Goal: Check status: Check status

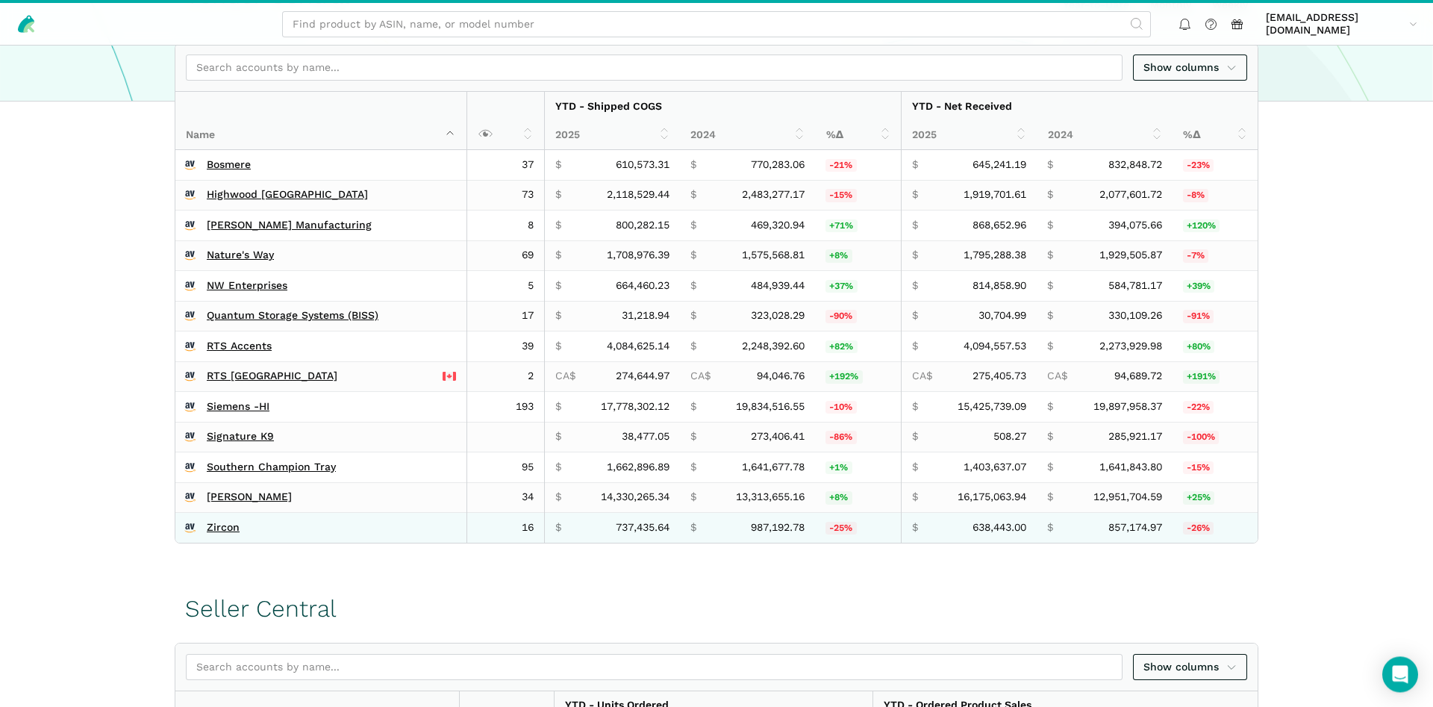
scroll to position [457, 0]
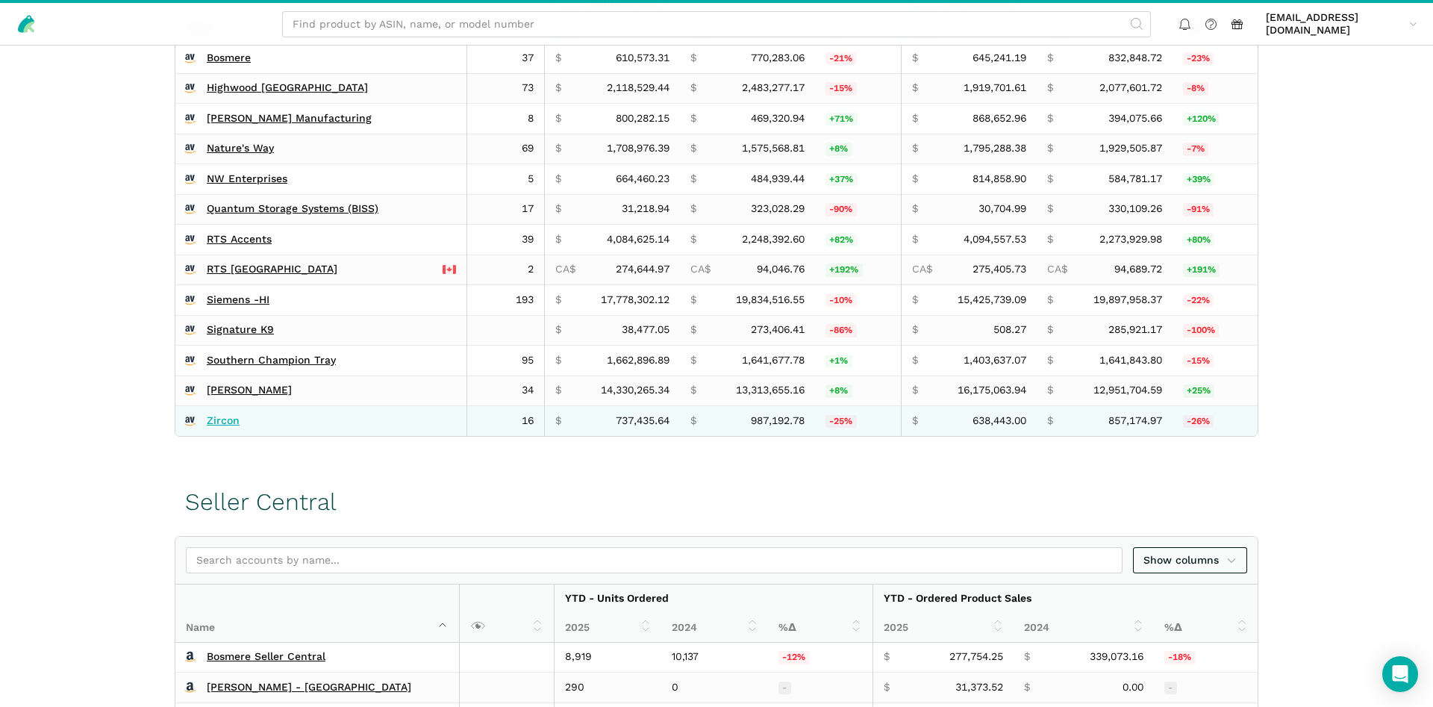
click at [227, 417] on link "Zircon" at bounding box center [223, 420] width 33 height 13
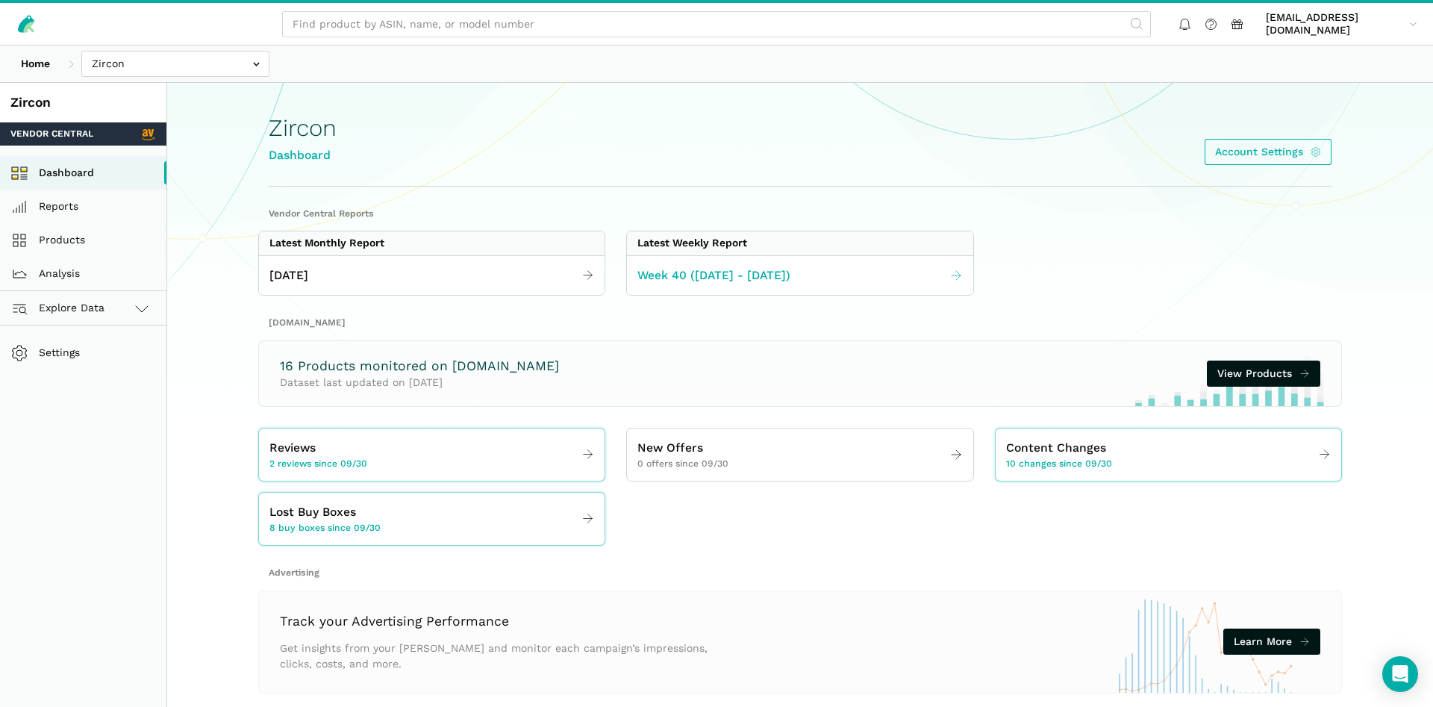
click at [722, 270] on span "Week 40 ([DATE] - [DATE])" at bounding box center [713, 275] width 153 height 19
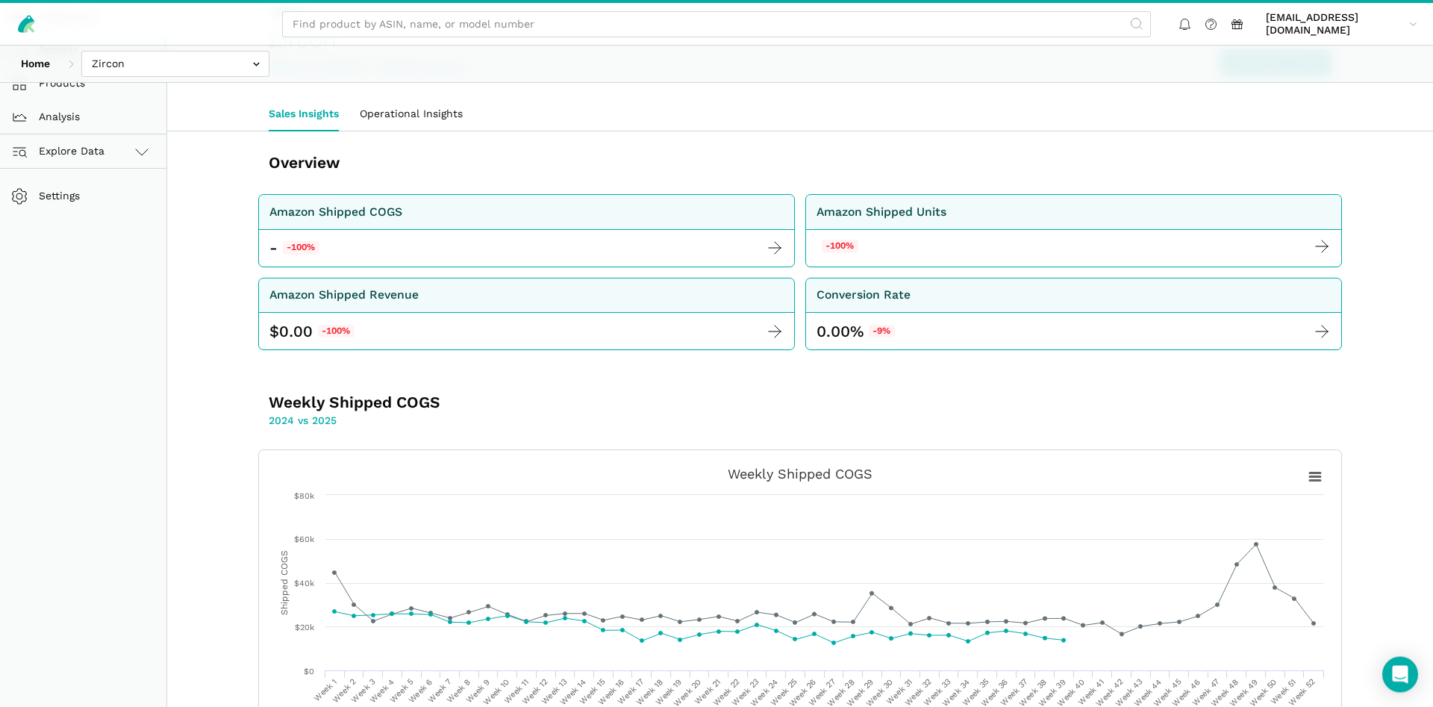
scroll to position [457, 0]
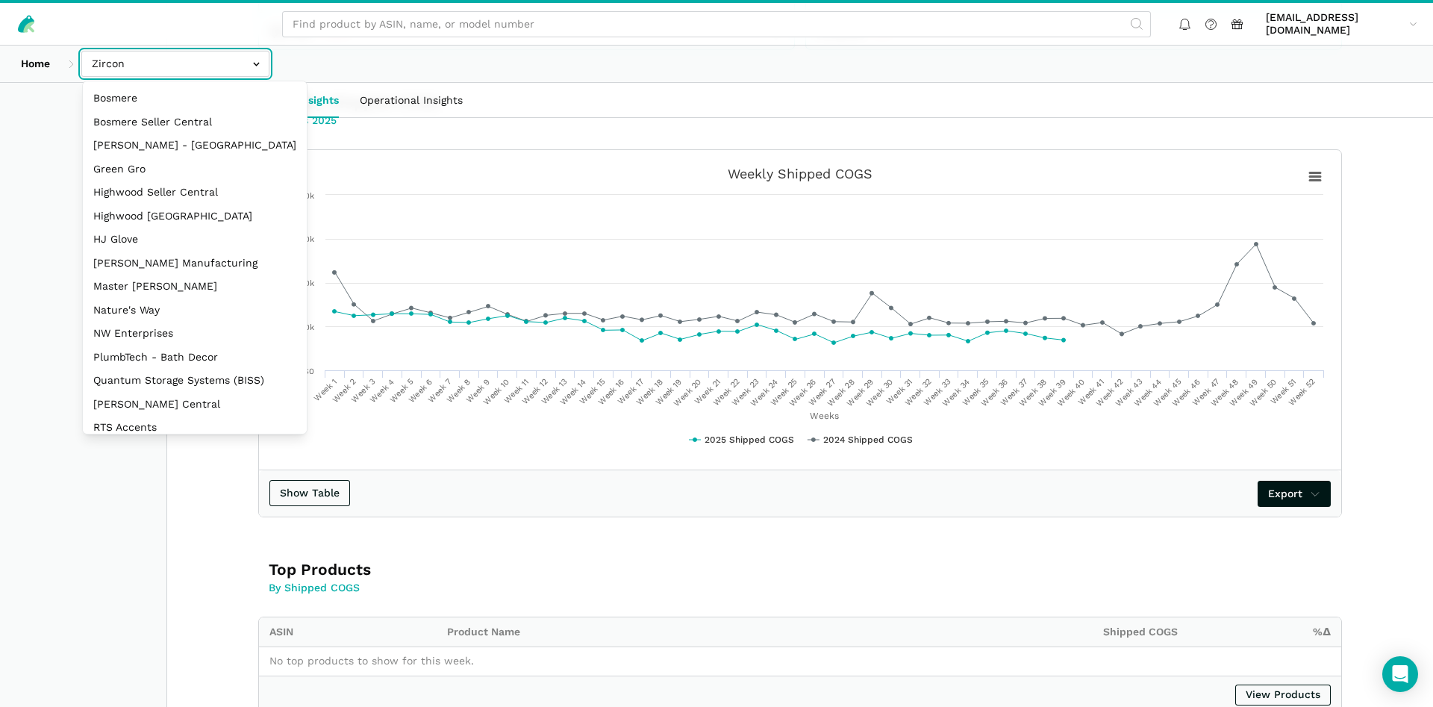
click at [199, 72] on input "text" at bounding box center [175, 64] width 188 height 26
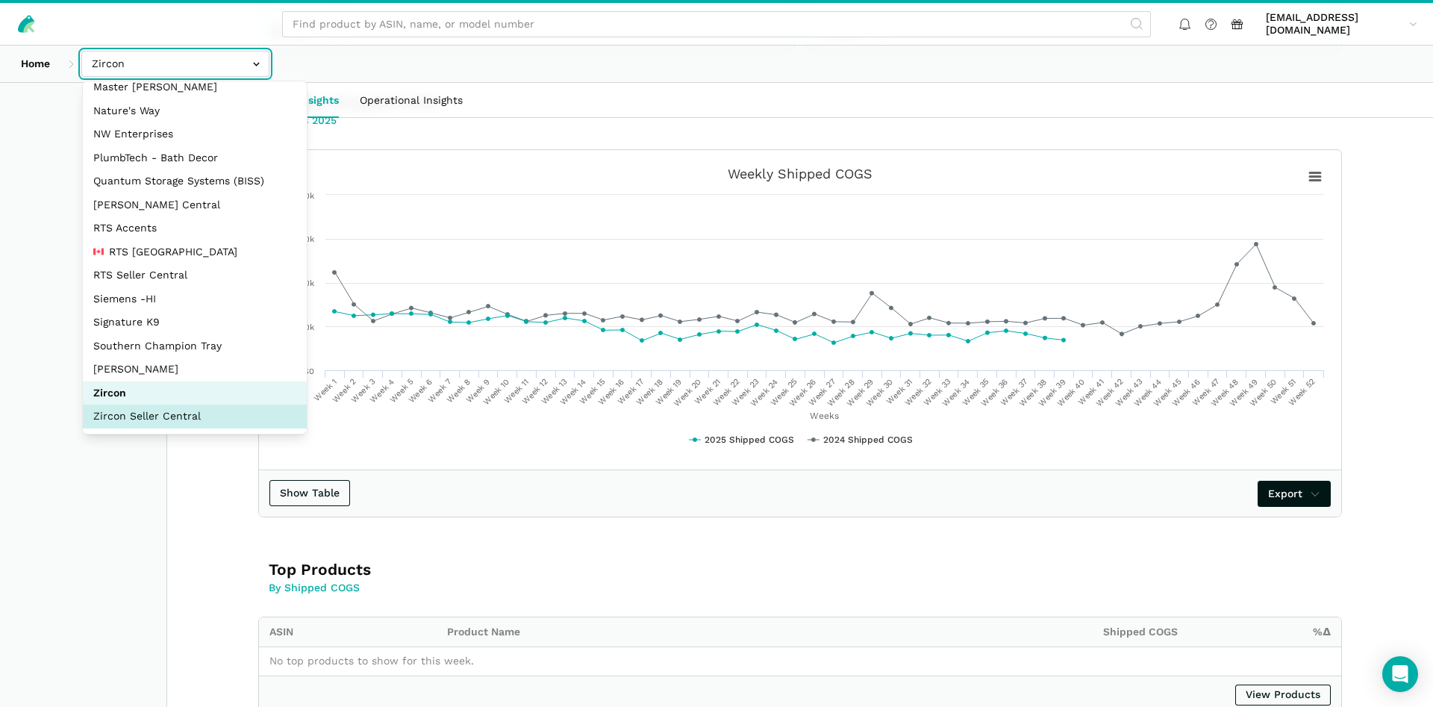
select select "sxXy7QUnd3DBseUermwZGXsL"
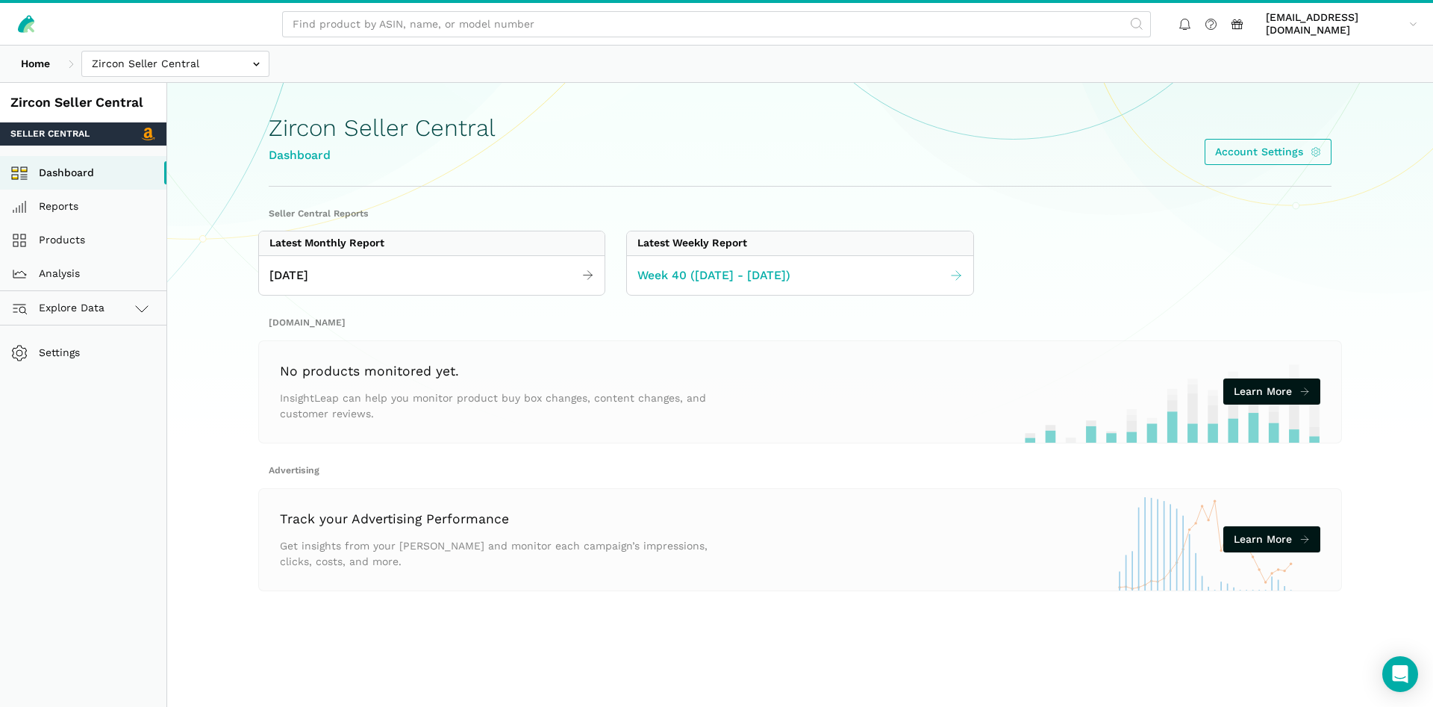
click at [695, 263] on link "Week 40 ([DATE] - [DATE])" at bounding box center [800, 275] width 346 height 29
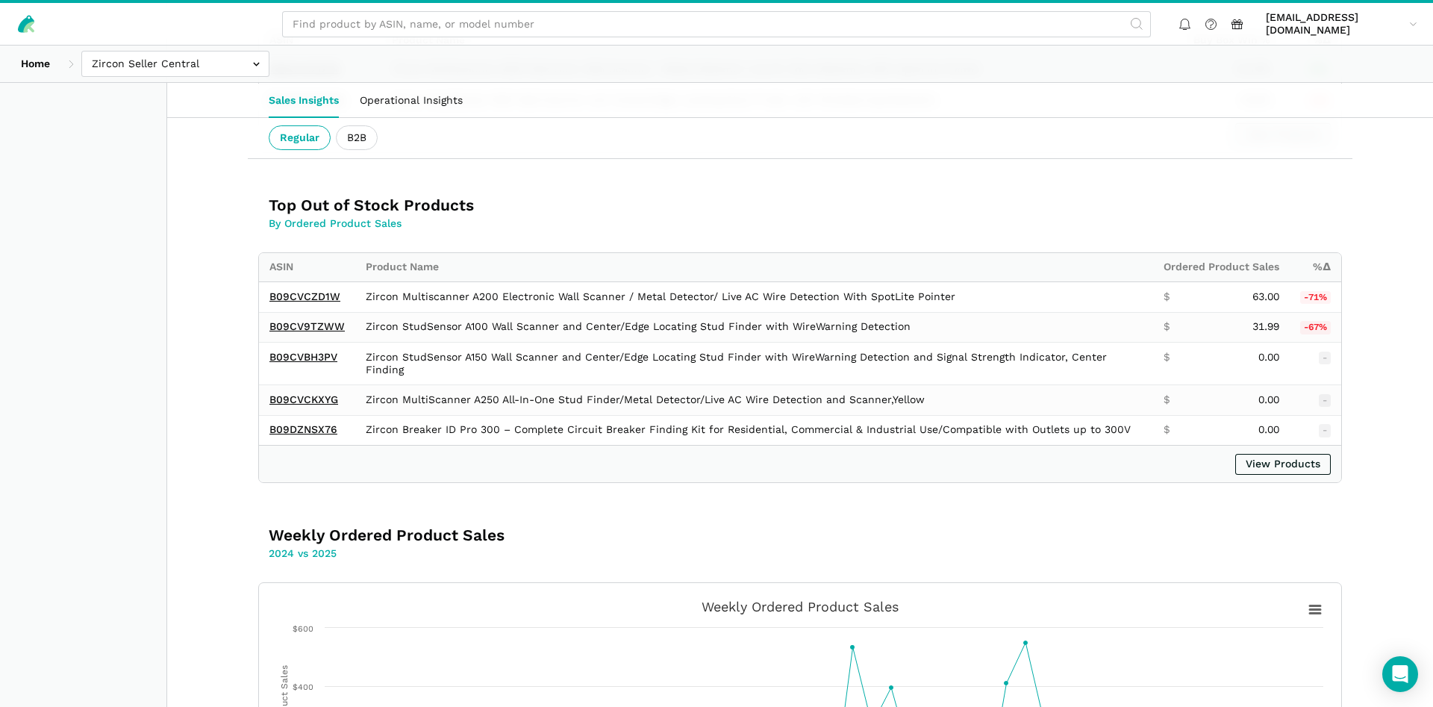
scroll to position [2055, 0]
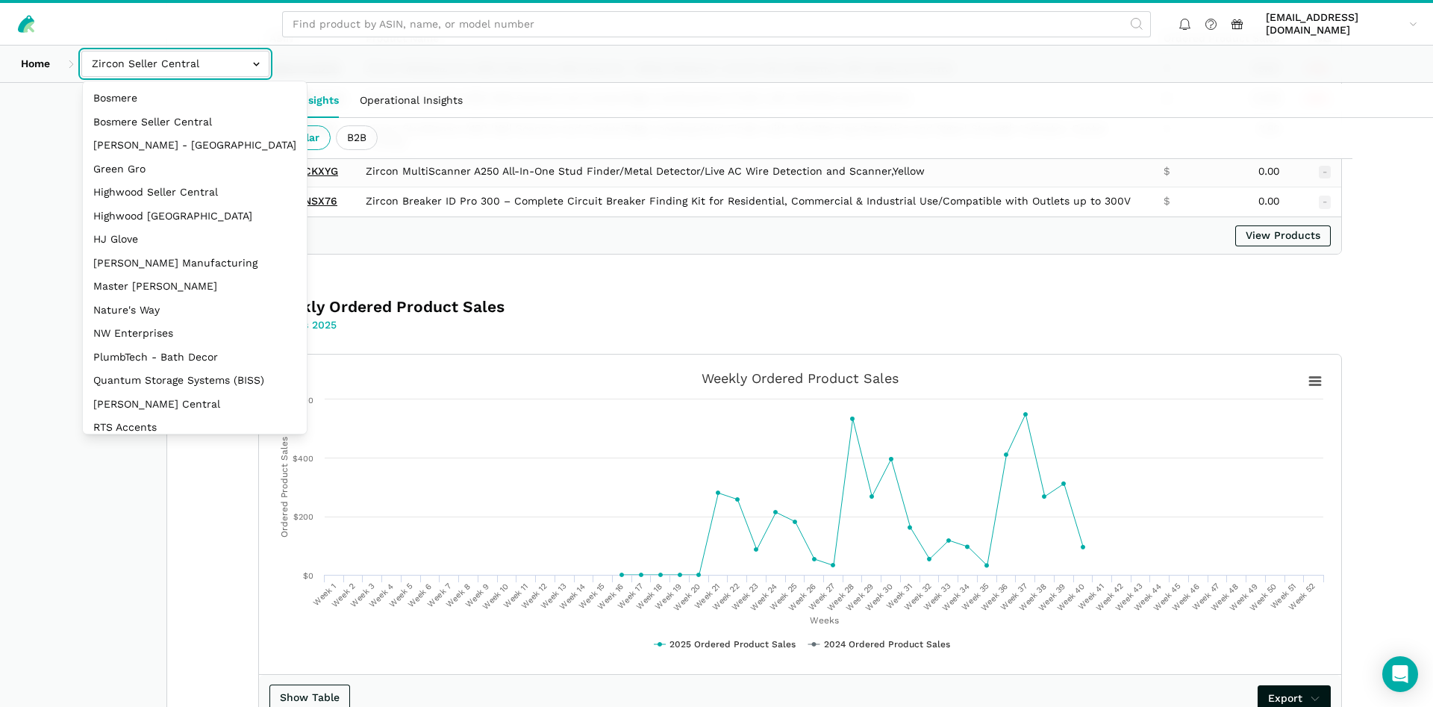
click at [185, 71] on input "text" at bounding box center [175, 64] width 188 height 26
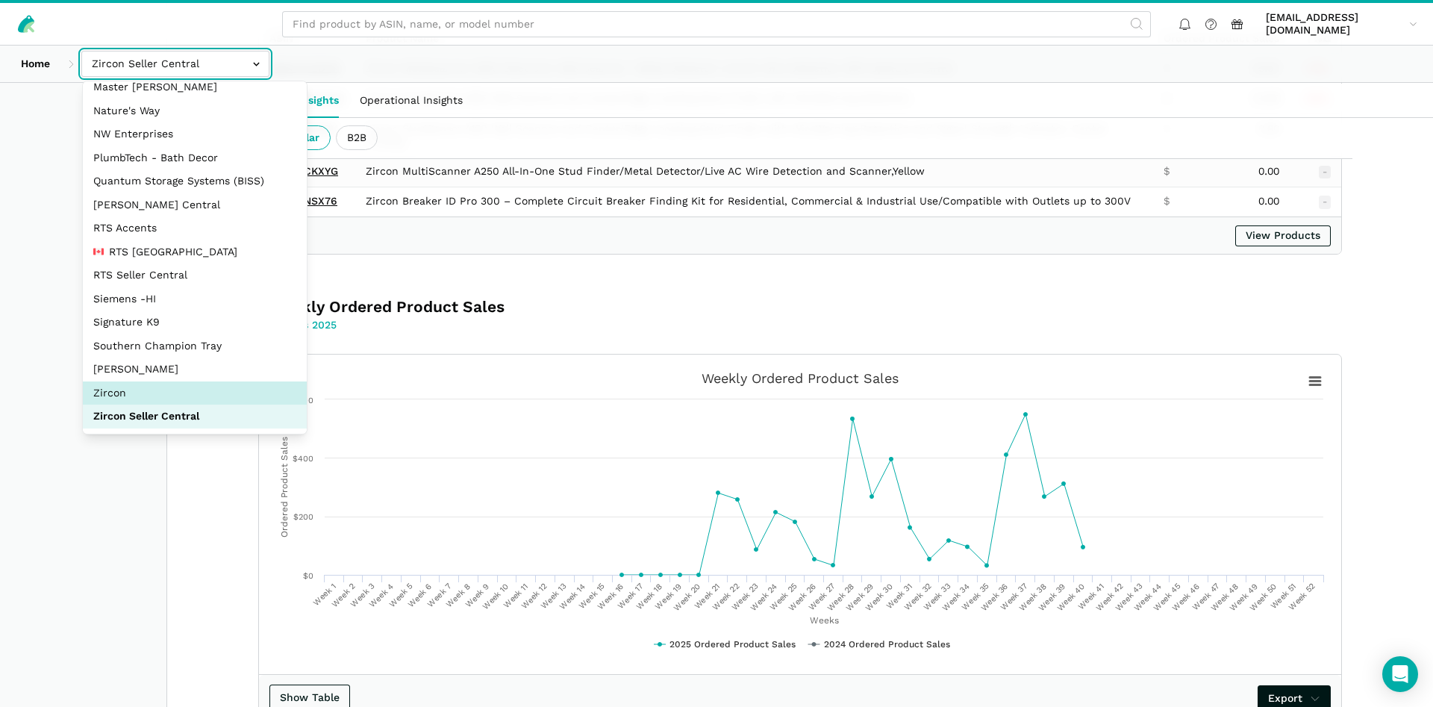
select select "DM38AQ3CPtVJ89bBDkVCzKzE"
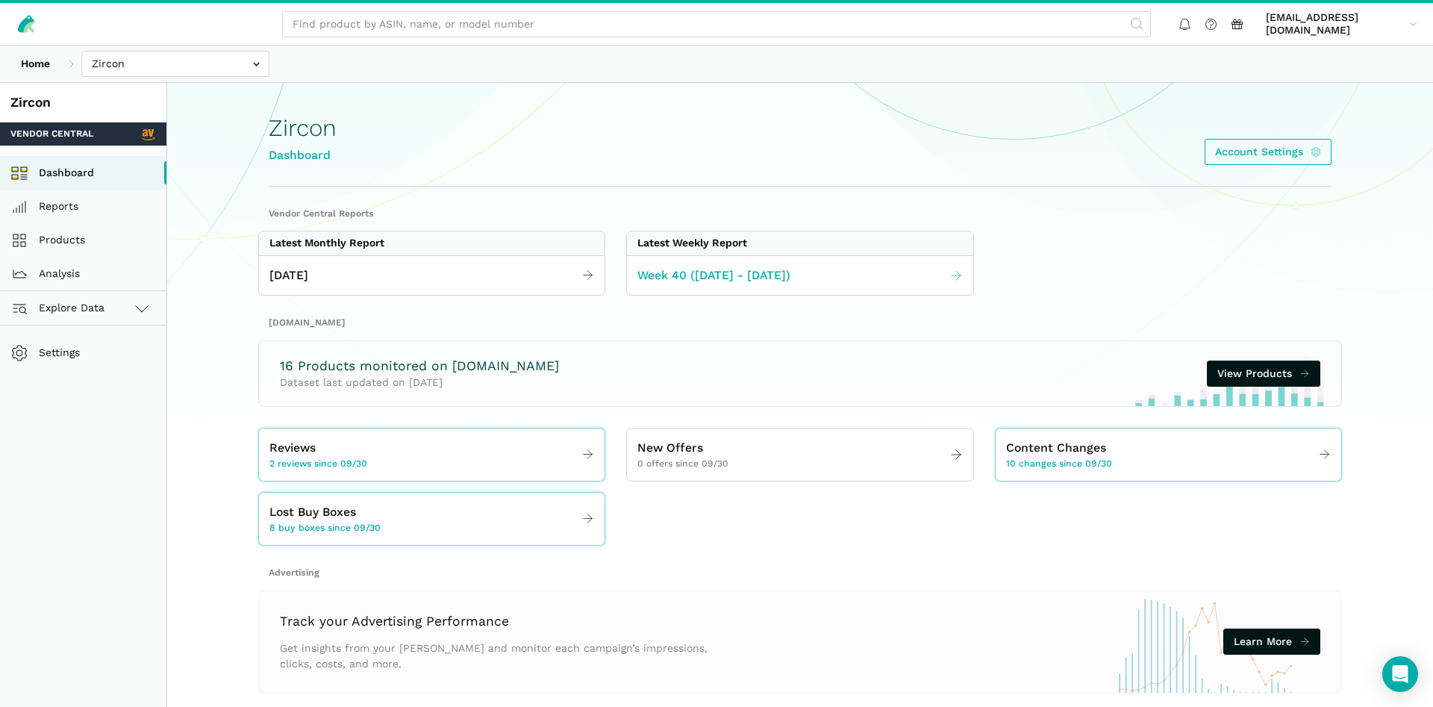
click at [799, 271] on link "Week 40 ([DATE] - [DATE])" at bounding box center [800, 275] width 346 height 29
